Goal: Task Accomplishment & Management: Manage account settings

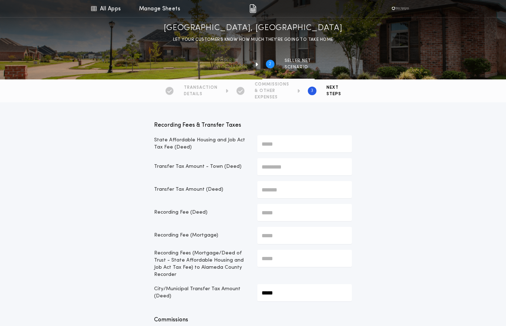
scroll to position [36, 0]
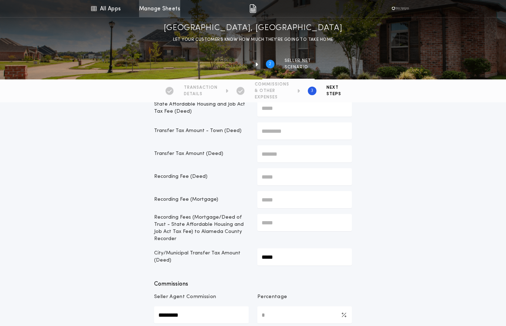
click at [157, 11] on link "Manage Sheets" at bounding box center [159, 8] width 41 height 17
